Goal: Information Seeking & Learning: Find specific fact

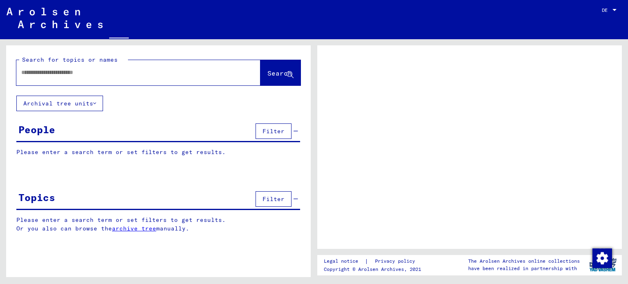
click at [163, 75] on input "text" at bounding box center [131, 72] width 220 height 9
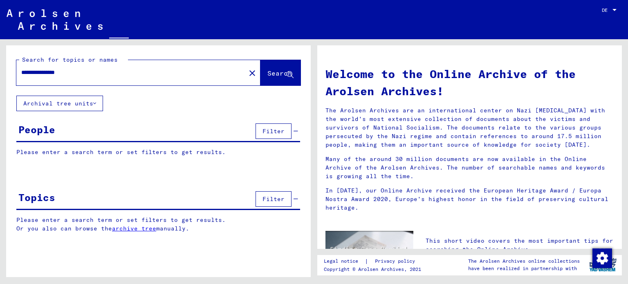
type input "**********"
click at [278, 70] on span "Search" at bounding box center [279, 73] width 25 height 8
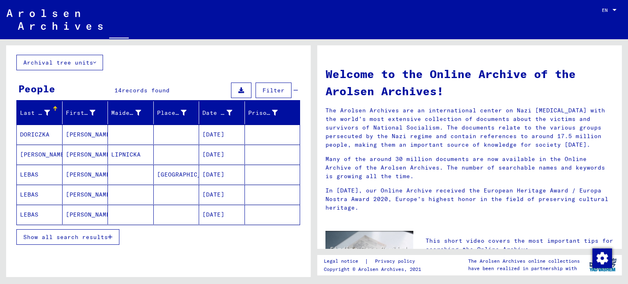
scroll to position [41, 0]
click at [34, 191] on mat-cell "LEBAS" at bounding box center [40, 194] width 46 height 20
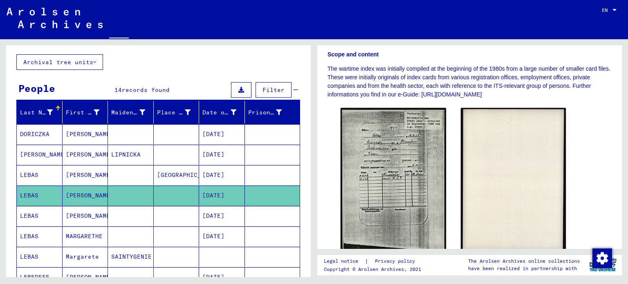
scroll to position [178, 0]
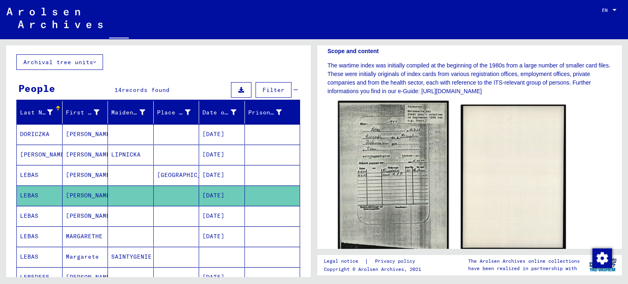
click at [411, 172] on img at bounding box center [393, 178] width 110 height 155
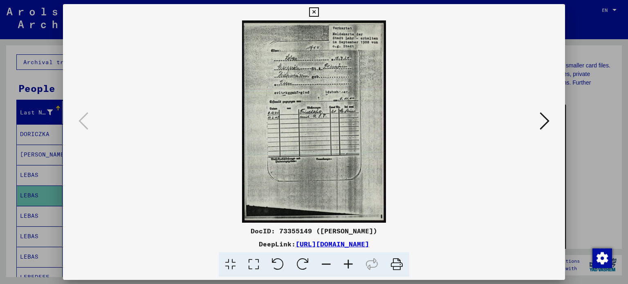
click at [369, 244] on link "[URL][DOMAIN_NAME]" at bounding box center [333, 244] width 74 height 8
click at [545, 121] on icon at bounding box center [545, 121] width 10 height 20
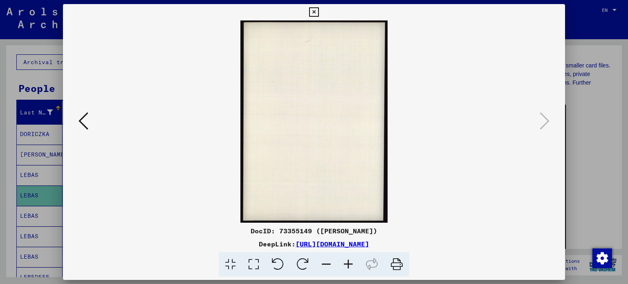
click at [81, 116] on icon at bounding box center [84, 121] width 10 height 20
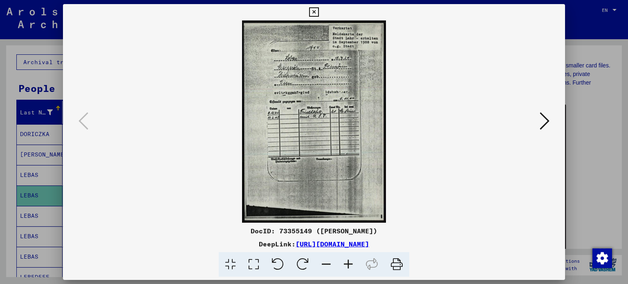
click at [396, 263] on icon at bounding box center [396, 264] width 25 height 25
click at [314, 12] on icon at bounding box center [313, 12] width 9 height 10
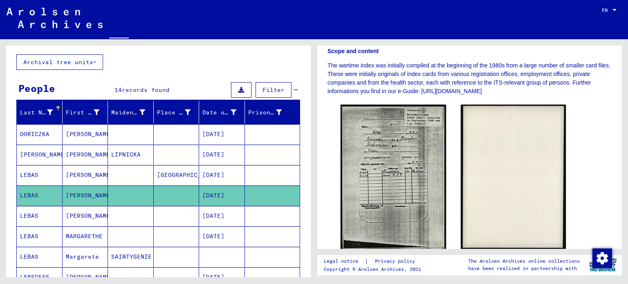
click at [27, 206] on mat-cell "LEBAS" at bounding box center [40, 216] width 46 height 20
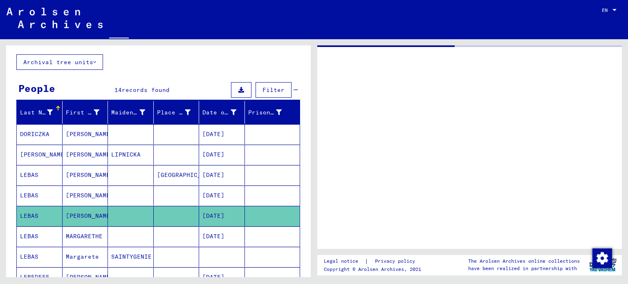
click at [27, 206] on mat-cell "LEBAS" at bounding box center [40, 216] width 46 height 20
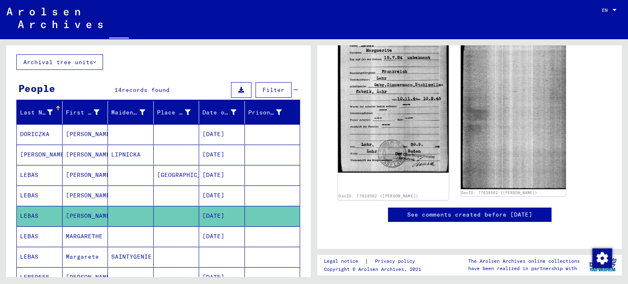
click at [408, 173] on img at bounding box center [393, 103] width 110 height 139
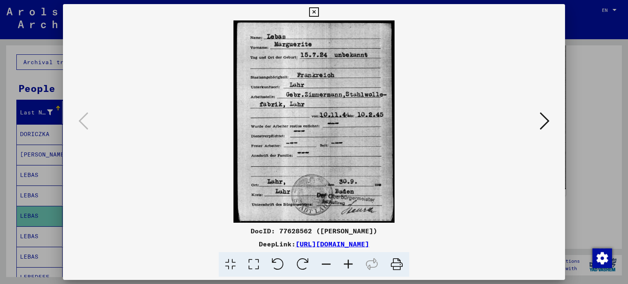
click at [397, 265] on icon at bounding box center [396, 264] width 25 height 25
click at [544, 122] on icon at bounding box center [545, 121] width 10 height 20
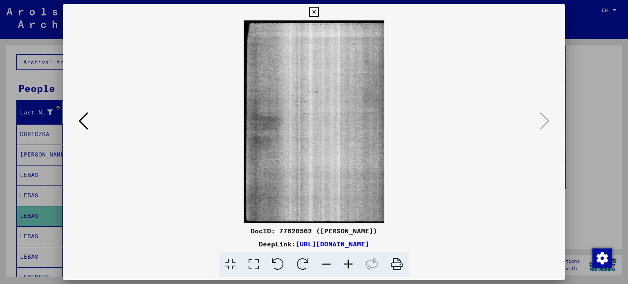
click at [315, 9] on icon at bounding box center [313, 12] width 9 height 10
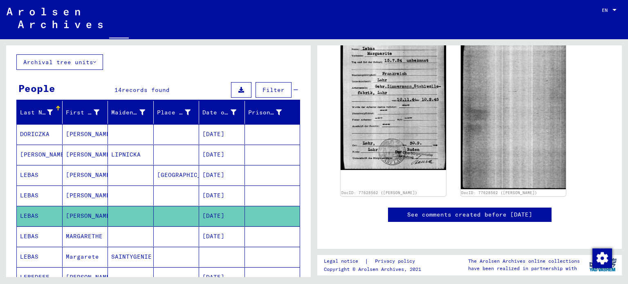
click at [34, 227] on mat-cell "LEBAS" at bounding box center [40, 237] width 46 height 20
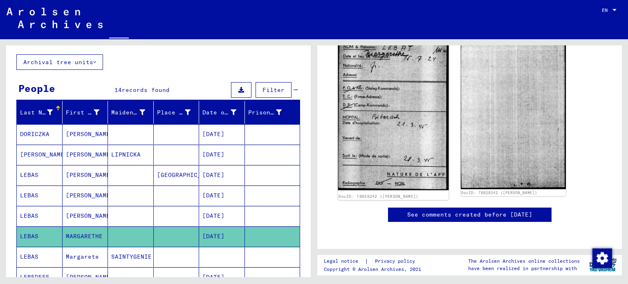
click at [417, 170] on img at bounding box center [393, 113] width 110 height 155
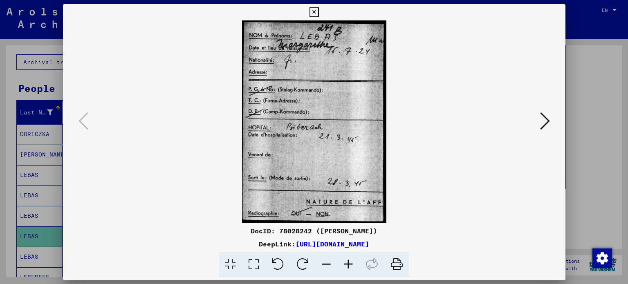
click at [417, 170] on img at bounding box center [314, 121] width 447 height 202
click at [332, 151] on img at bounding box center [314, 121] width 447 height 202
click at [544, 119] on icon at bounding box center [545, 121] width 10 height 20
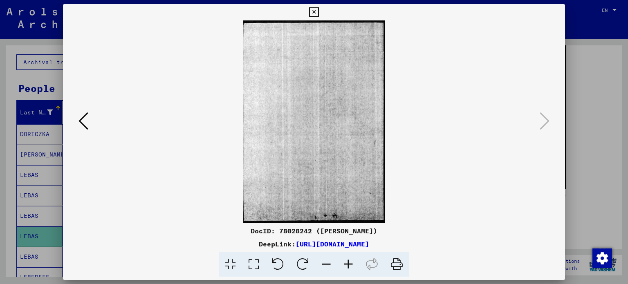
click at [82, 118] on icon at bounding box center [84, 121] width 10 height 20
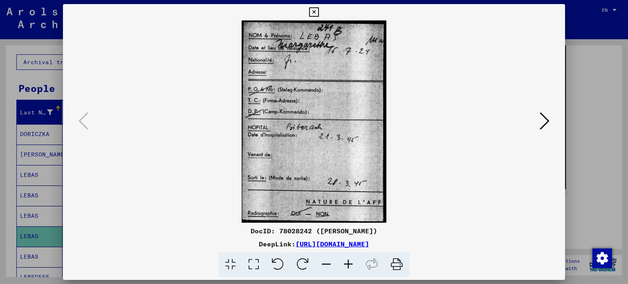
click at [314, 10] on icon at bounding box center [313, 12] width 9 height 10
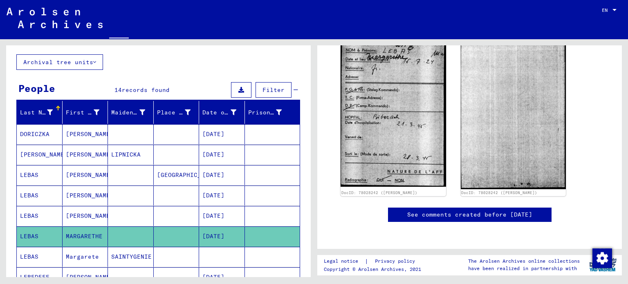
click at [36, 247] on mat-cell "LEBAS" at bounding box center [40, 257] width 46 height 20
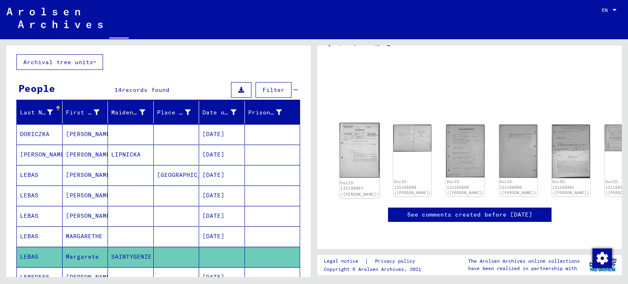
click at [363, 159] on img at bounding box center [360, 150] width 40 height 55
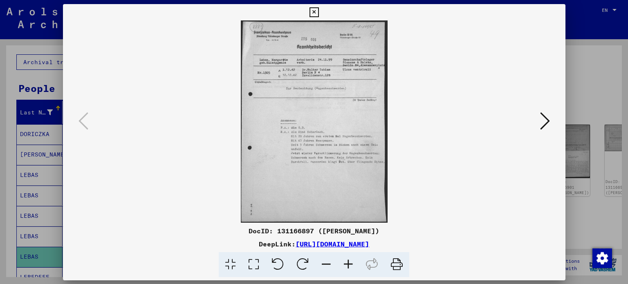
click at [363, 159] on img at bounding box center [314, 121] width 447 height 202
click at [546, 123] on icon at bounding box center [545, 121] width 10 height 20
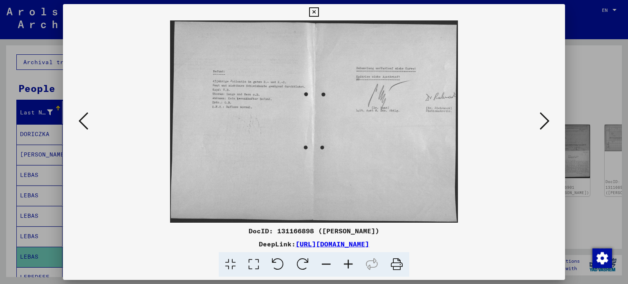
click at [544, 121] on icon at bounding box center [545, 121] width 10 height 20
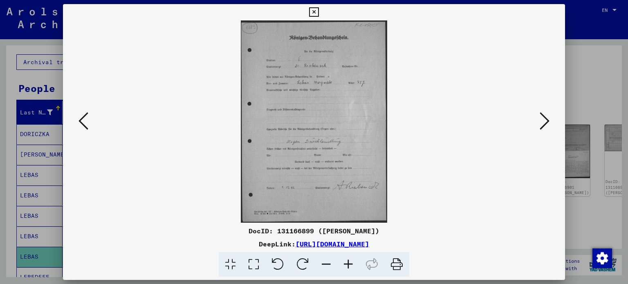
click at [545, 117] on icon at bounding box center [545, 121] width 10 height 20
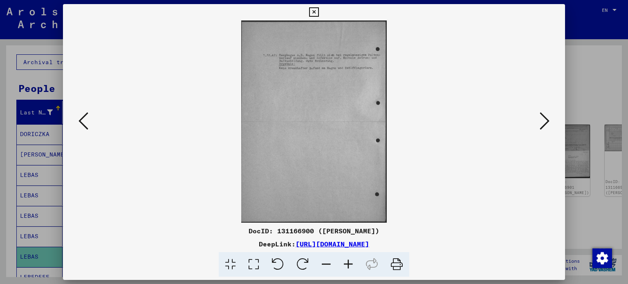
click at [315, 11] on icon at bounding box center [313, 12] width 9 height 10
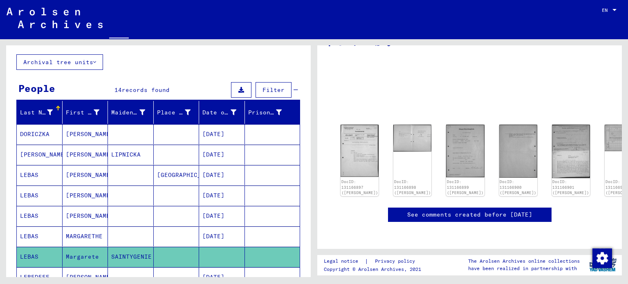
click at [34, 165] on mat-cell "LEBAS" at bounding box center [40, 175] width 46 height 20
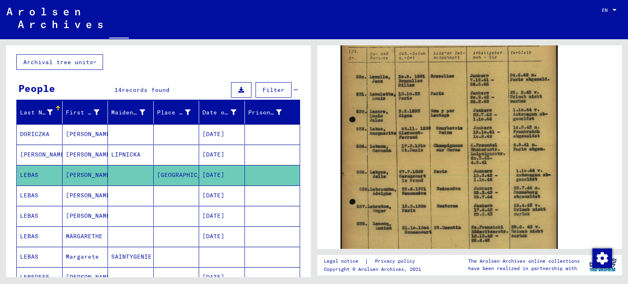
click at [38, 206] on mat-cell "LEBAS" at bounding box center [40, 216] width 46 height 20
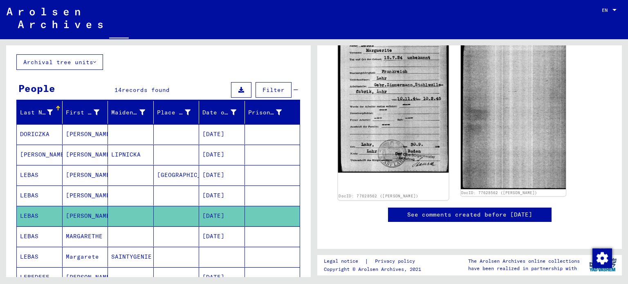
click at [420, 154] on img at bounding box center [393, 103] width 110 height 139
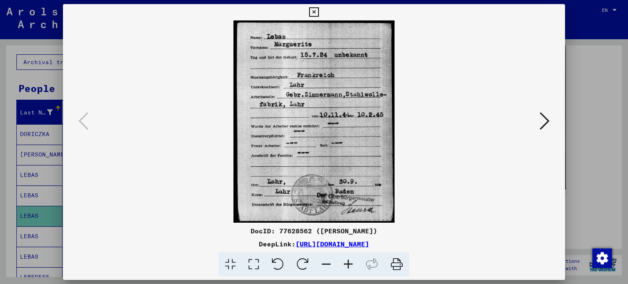
click at [306, 148] on img at bounding box center [314, 121] width 447 height 202
